Goal: Information Seeking & Learning: Learn about a topic

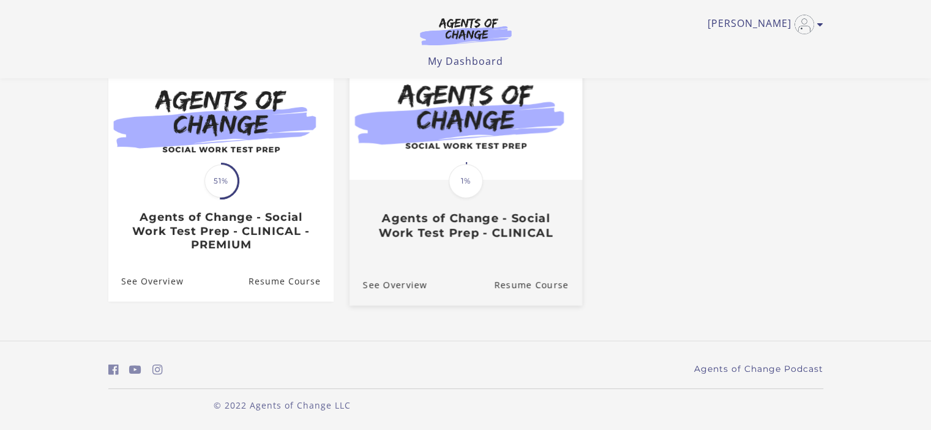
click at [412, 242] on link "Translation missing: en.liquid.partials.dashboard_course_card.progress_descript…" at bounding box center [465, 152] width 233 height 195
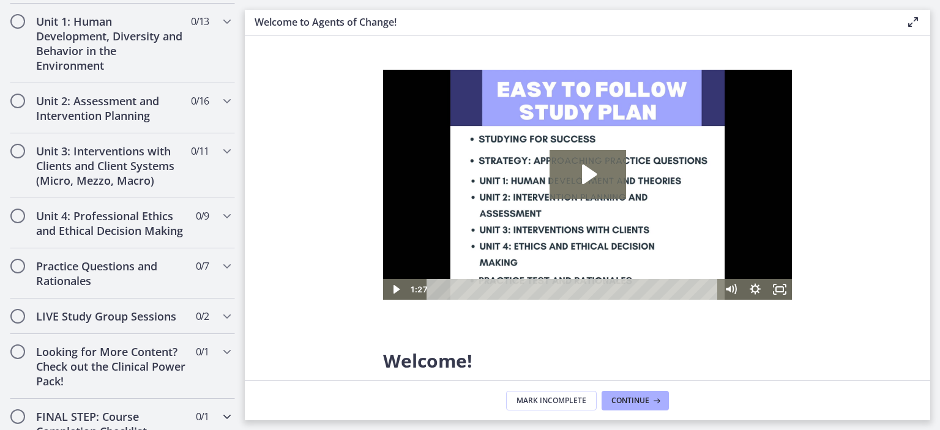
scroll to position [893, 0]
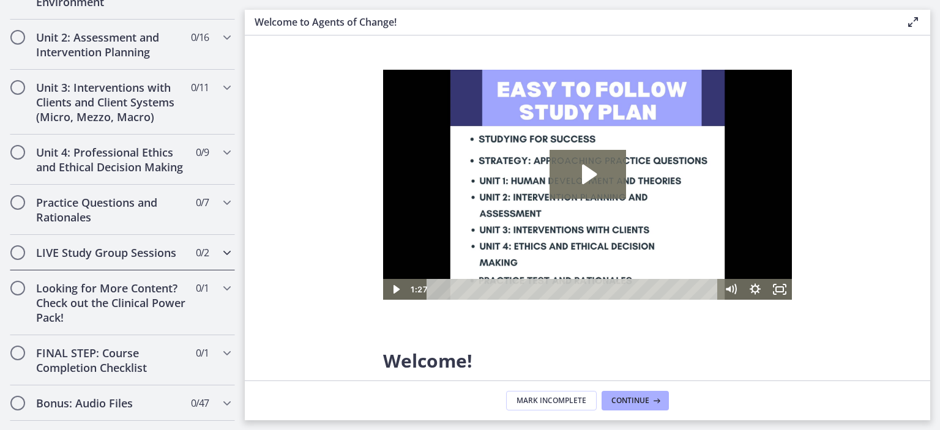
click at [183, 256] on div "LIVE Study Group Sessions 0 / 2 Completed" at bounding box center [122, 253] width 225 height 36
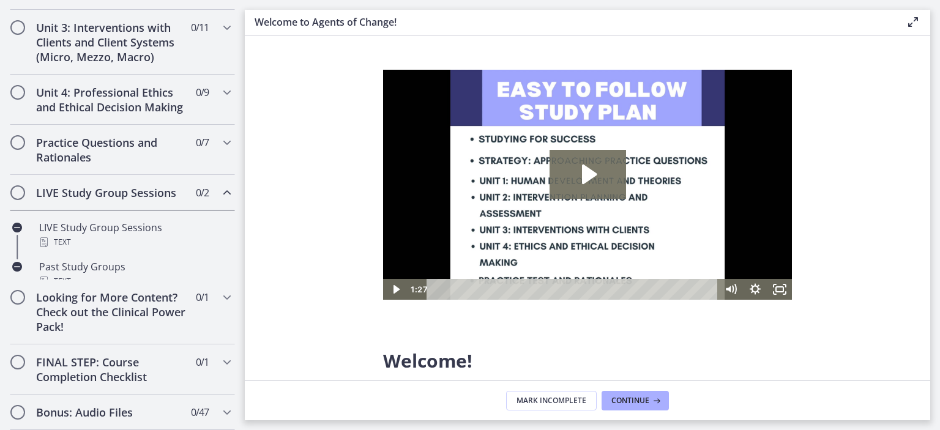
scroll to position [408, 0]
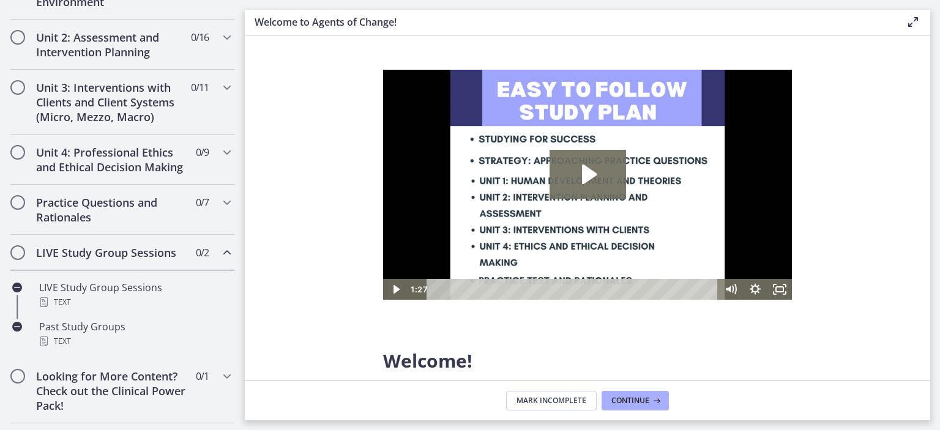
click at [183, 256] on div "LIVE Study Group Sessions 0 / 2 Completed" at bounding box center [122, 253] width 225 height 36
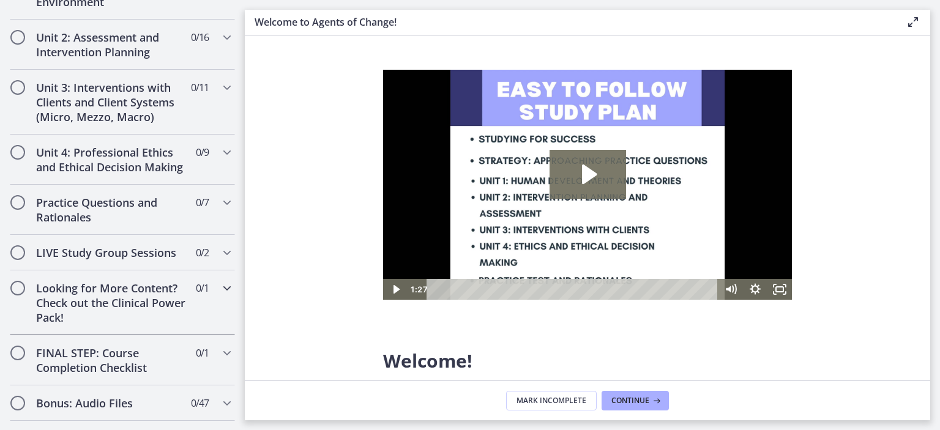
click at [196, 296] on span "0 / 1 Completed" at bounding box center [202, 288] width 13 height 15
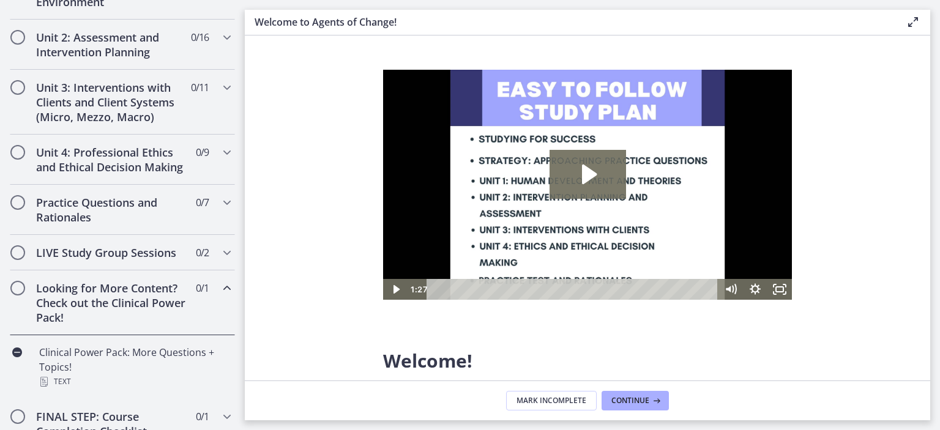
click at [196, 296] on span "0 / 1 Completed" at bounding box center [202, 288] width 13 height 15
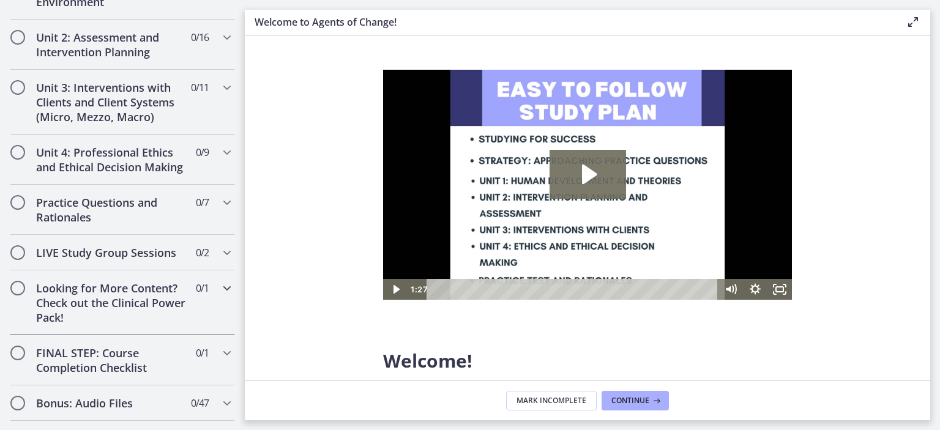
click at [196, 296] on span "0 / 1 Completed" at bounding box center [202, 288] width 13 height 15
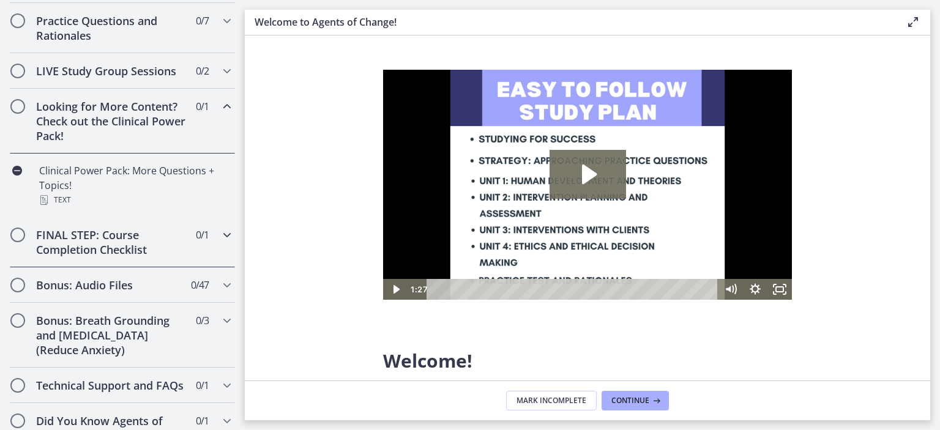
scroll to position [591, 0]
click at [168, 302] on div "Bonus: Audio Files 0 / 47 Completed" at bounding box center [122, 284] width 225 height 36
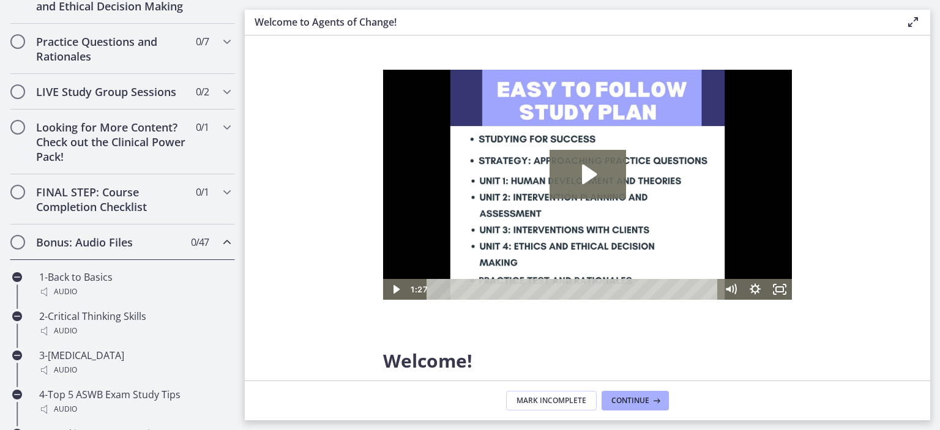
scroll to position [569, 0]
click at [180, 241] on div "Bonus: Audio Files 0 / 47 Completed" at bounding box center [122, 243] width 225 height 36
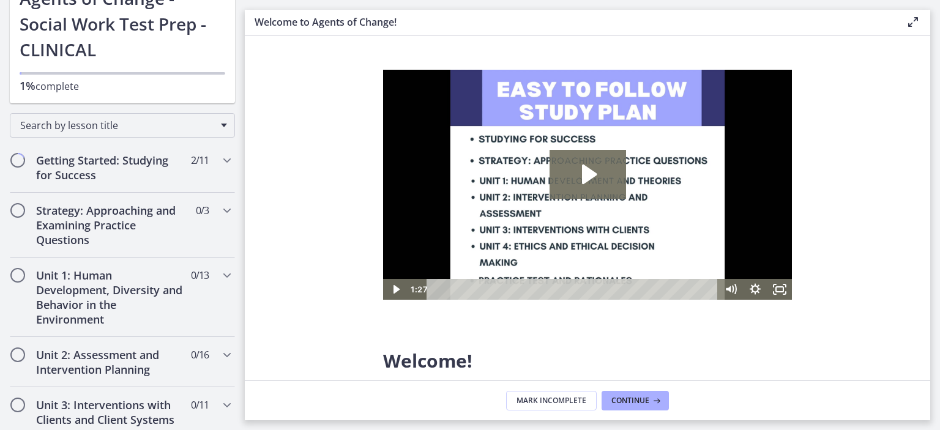
scroll to position [91, 0]
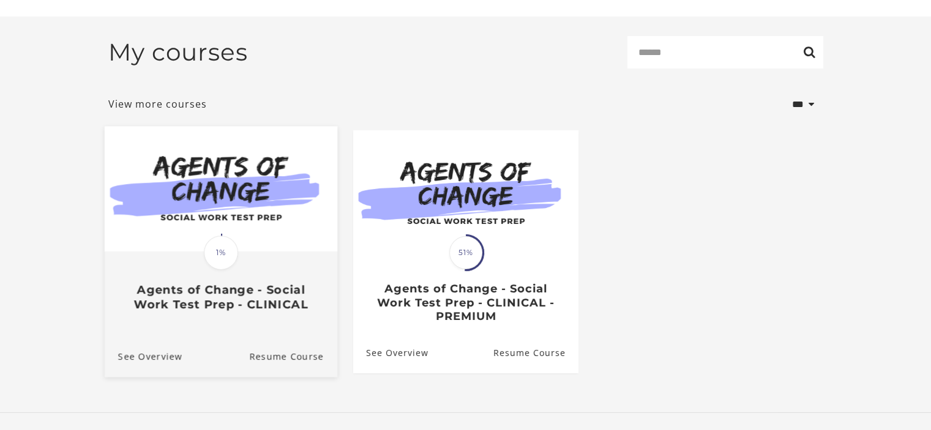
click at [260, 192] on img at bounding box center [220, 190] width 233 height 126
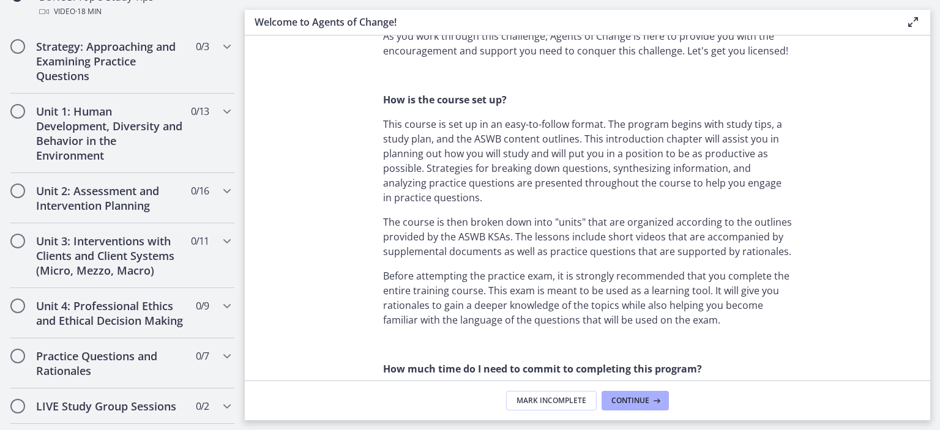
scroll to position [801, 0]
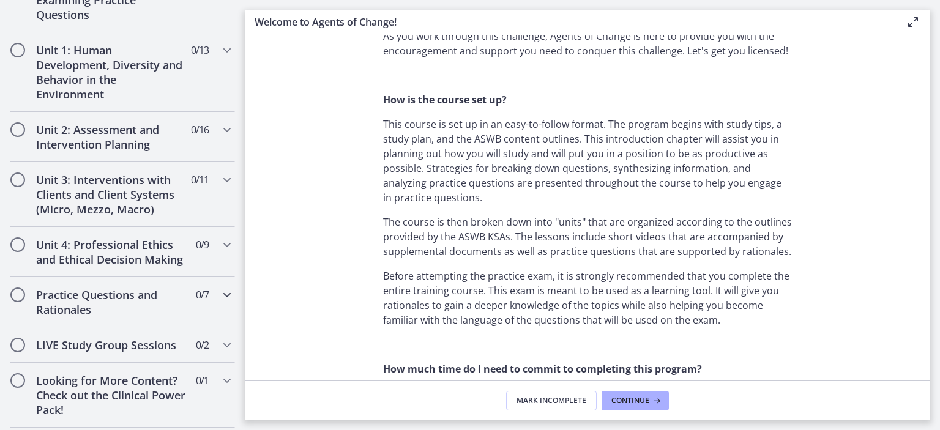
click at [111, 317] on h2 "Practice Questions and Rationales" at bounding box center [110, 302] width 149 height 29
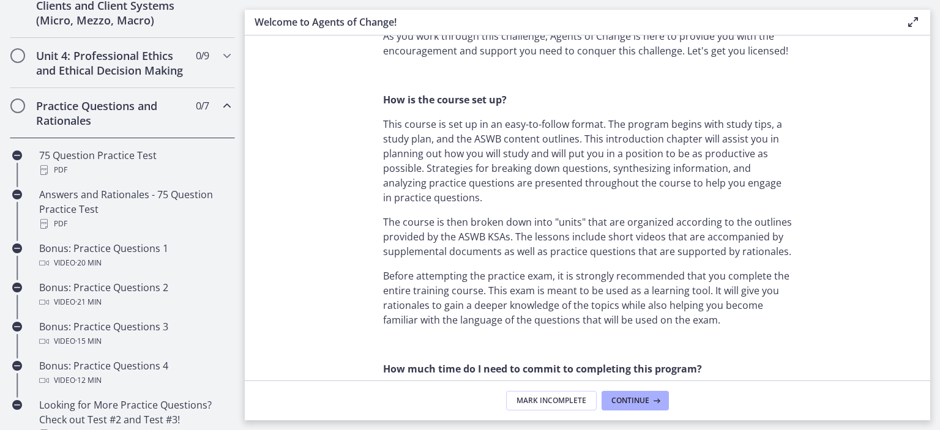
scroll to position [316, 0]
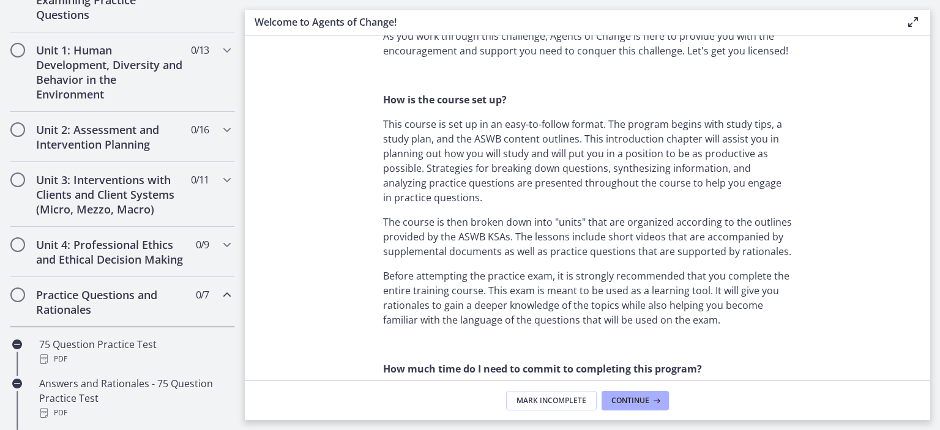
click at [111, 317] on h2 "Practice Questions and Rationales" at bounding box center [110, 302] width 149 height 29
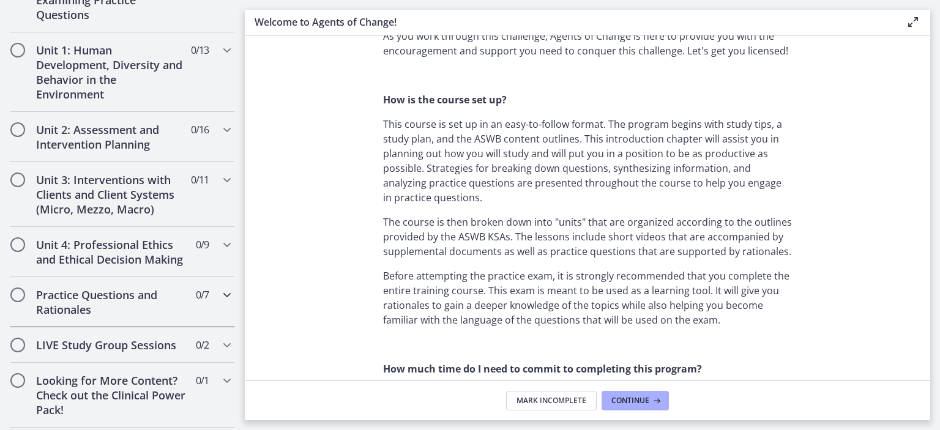
click at [111, 317] on h2 "Practice Questions and Rationales" at bounding box center [110, 302] width 149 height 29
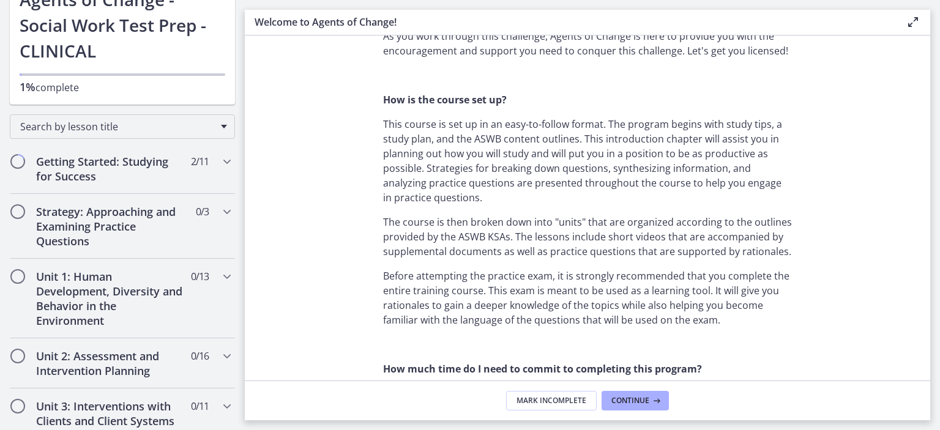
scroll to position [93, 0]
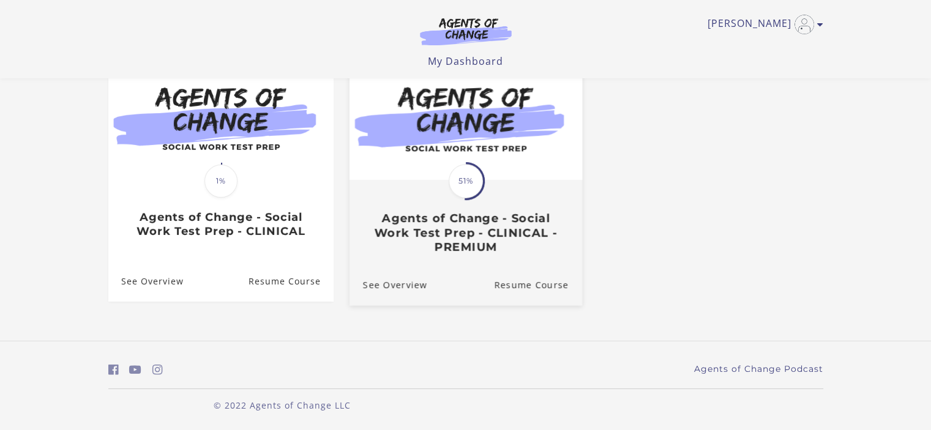
click at [438, 247] on h3 "Agents of Change - Social Work Test Prep - CLINICAL - PREMIUM" at bounding box center [465, 233] width 206 height 43
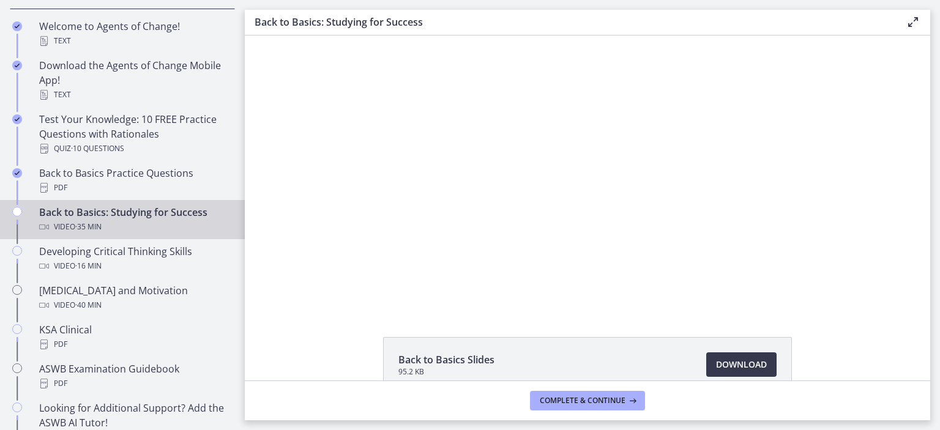
scroll to position [274, 0]
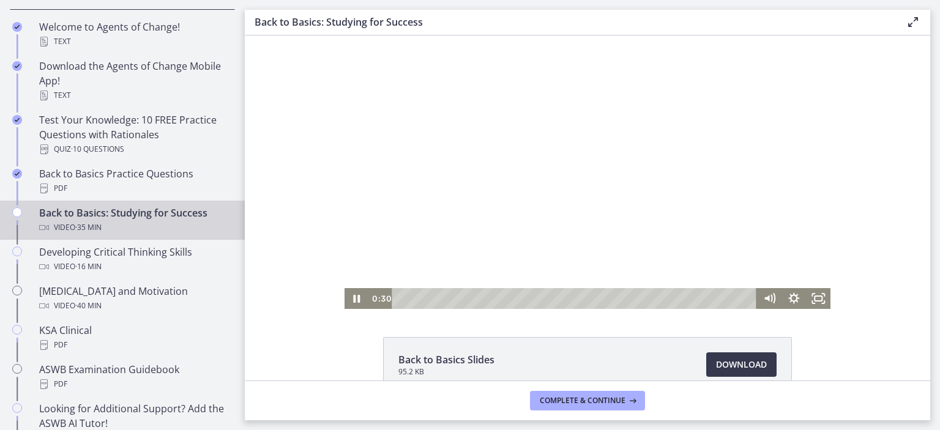
click at [531, 202] on div at bounding box center [588, 173] width 487 height 274
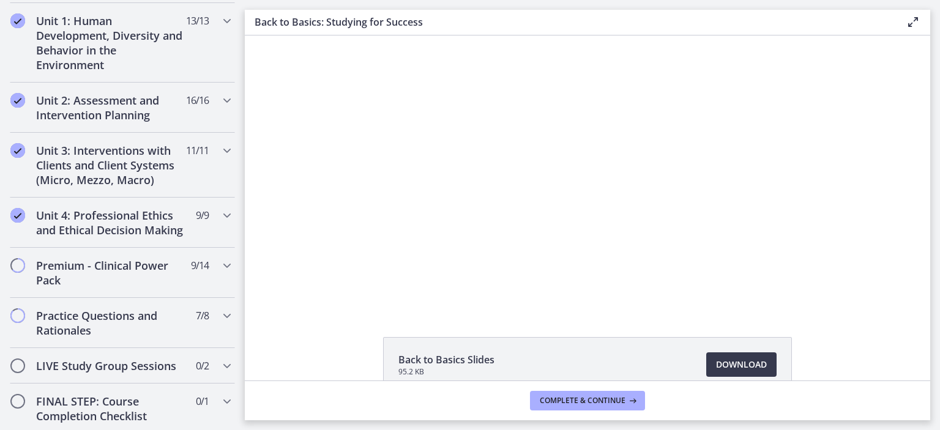
scroll to position [900, 0]
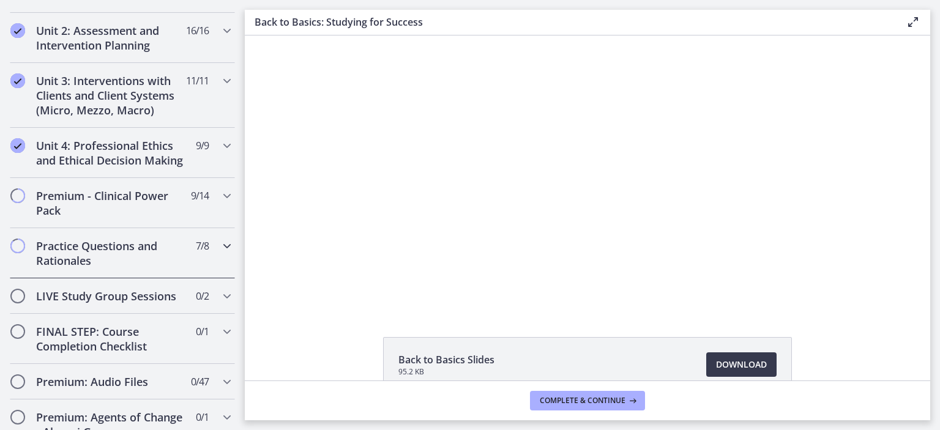
click at [137, 256] on h2 "Practice Questions and Rationales" at bounding box center [110, 253] width 149 height 29
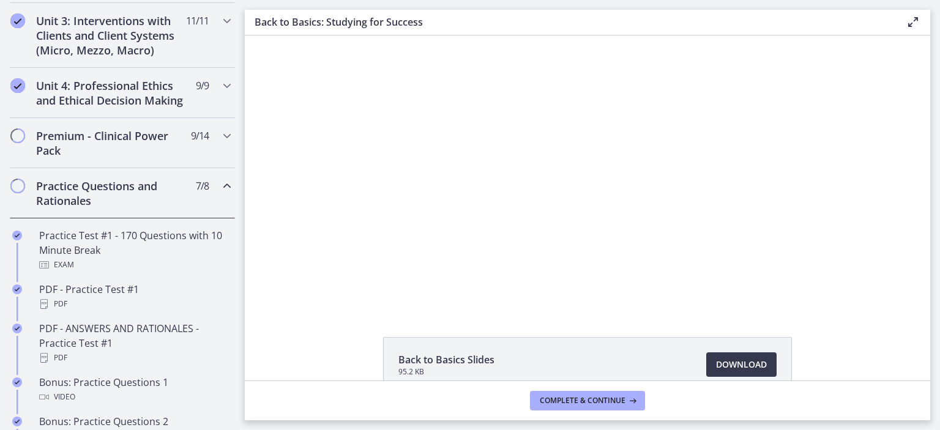
scroll to position [415, 0]
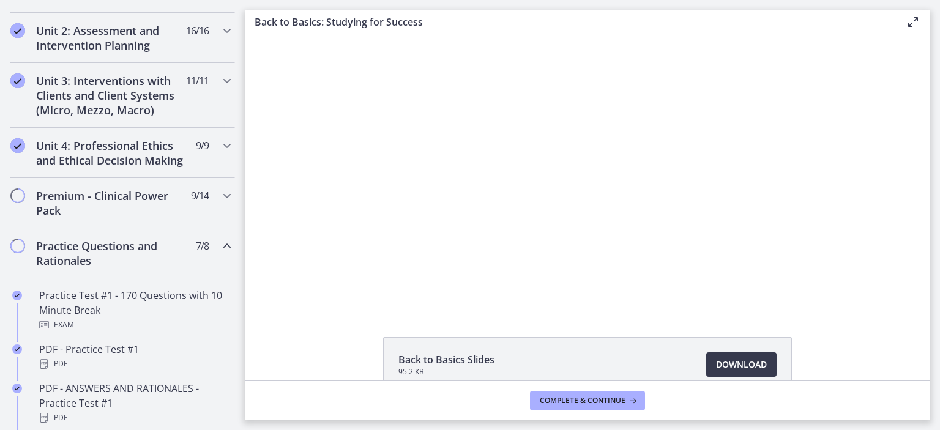
click at [137, 256] on h2 "Practice Questions and Rationales" at bounding box center [110, 253] width 149 height 29
